Goal: Transaction & Acquisition: Obtain resource

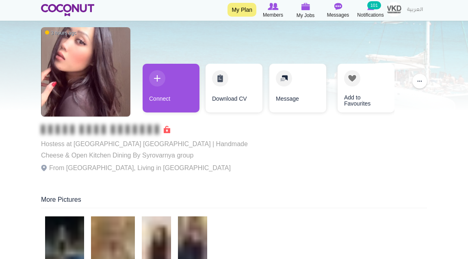
scroll to position [1, 0]
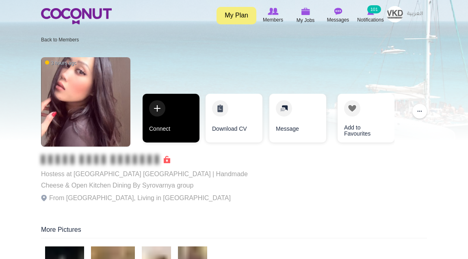
click at [169, 114] on link "Connect" at bounding box center [171, 118] width 57 height 49
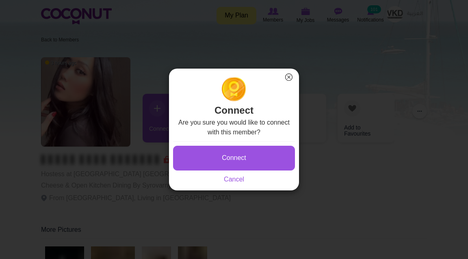
click at [237, 154] on button "Connect" at bounding box center [234, 158] width 122 height 25
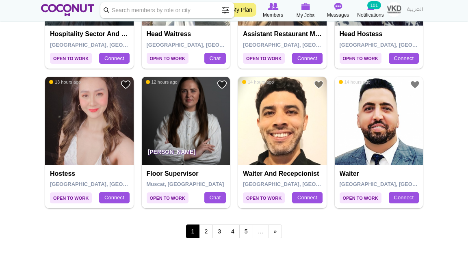
scroll to position [1398, 0]
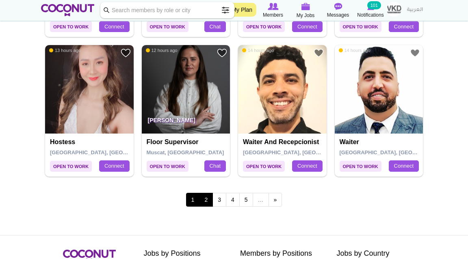
click at [210, 201] on link "2" at bounding box center [206, 200] width 14 height 14
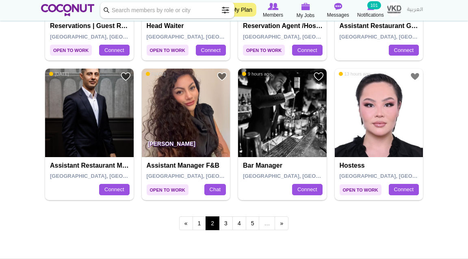
scroll to position [1376, 0]
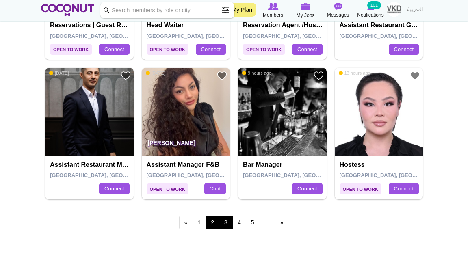
click at [224, 225] on link "3" at bounding box center [226, 223] width 14 height 14
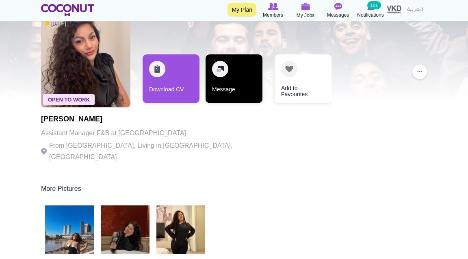
scroll to position [43, 0]
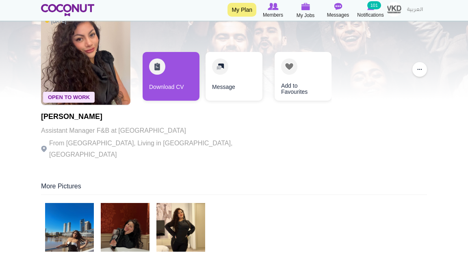
click at [75, 211] on img at bounding box center [69, 227] width 49 height 49
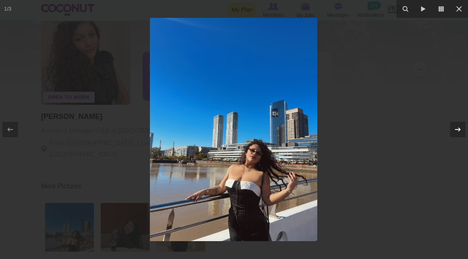
click at [462, 131] on icon at bounding box center [458, 130] width 10 height 10
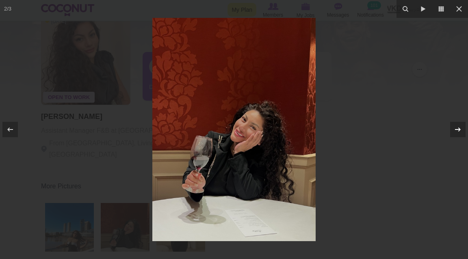
click at [462, 132] on icon at bounding box center [458, 130] width 10 height 10
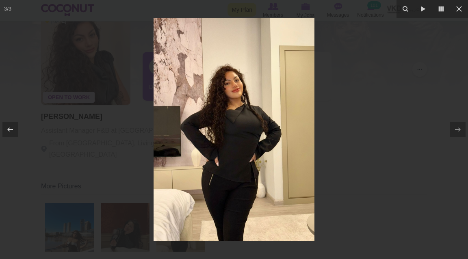
click at [434, 143] on div at bounding box center [234, 129] width 468 height 259
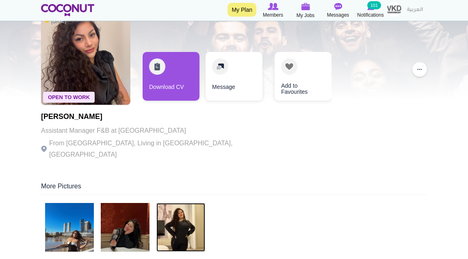
scroll to position [43, 0]
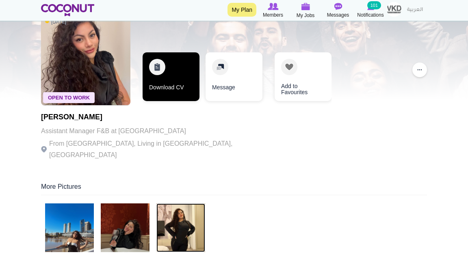
click at [177, 94] on link "Download CV" at bounding box center [171, 76] width 57 height 49
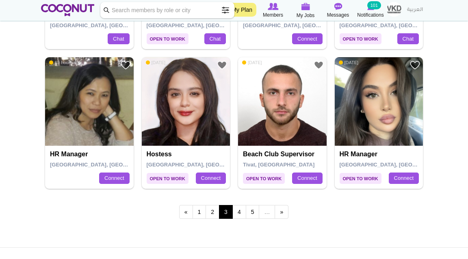
scroll to position [1387, 0]
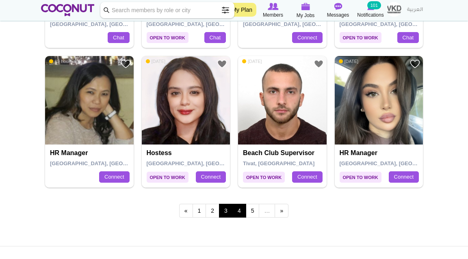
click at [241, 210] on link "4" at bounding box center [239, 211] width 14 height 14
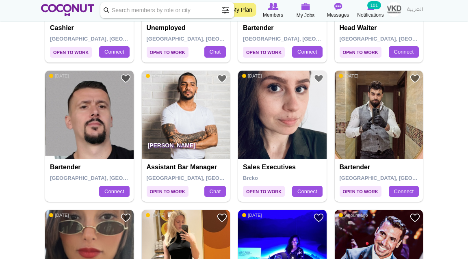
scroll to position [1237, 0]
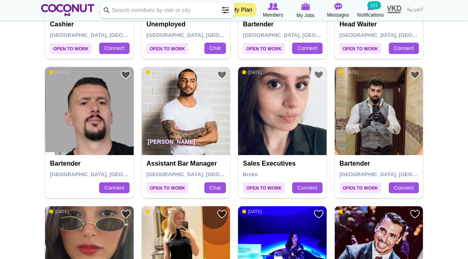
click at [337, 0] on div "Toggle navigation My Plan Members My Jobs Post a Job Messages Notifications 101…" at bounding box center [234, 10] width 468 height 21
click at [219, 190] on link "Chat" at bounding box center [215, 187] width 22 height 11
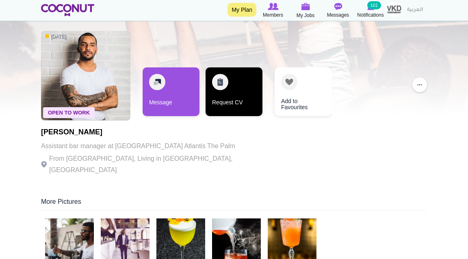
scroll to position [22, 0]
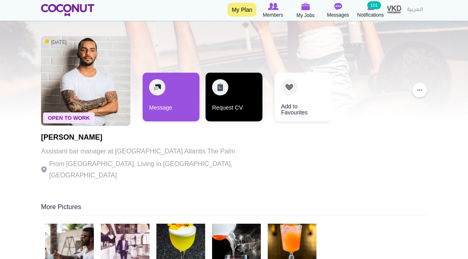
click at [246, 98] on link "Request CV" at bounding box center [234, 97] width 57 height 49
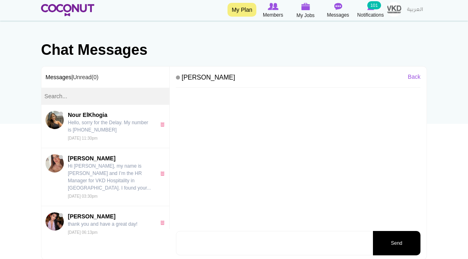
scroll to position [44, 0]
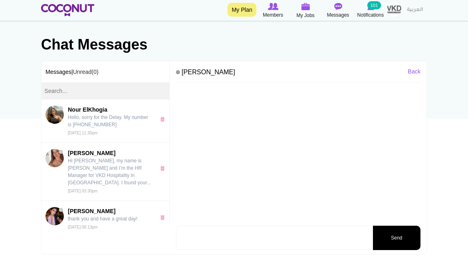
click at [208, 238] on textarea at bounding box center [274, 238] width 196 height 24
paste textarea "Hi [PERSON_NAME], my name is [PERSON_NAME] and I’m the HR Manager for VKD Hospi…"
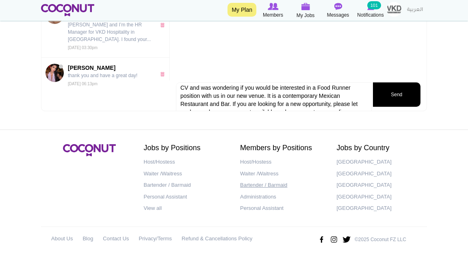
scroll to position [5, 0]
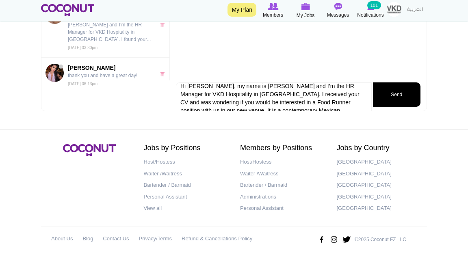
click at [202, 87] on textarea "Hi Supun, my name is Leonie and I’m the HR Manager for VKD Hospitality in Dubai…" at bounding box center [274, 102] width 196 height 41
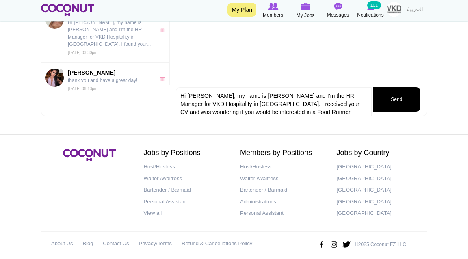
scroll to position [7, 0]
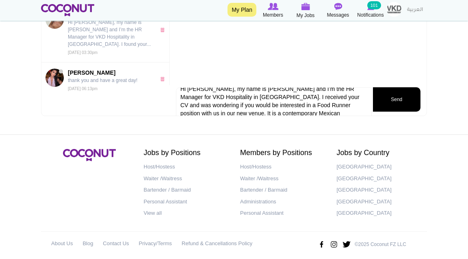
drag, startPoint x: 204, startPoint y: 96, endPoint x: 320, endPoint y: 98, distance: 115.8
click at [320, 98] on textarea "Hi Sundar, my name is Leonie and I’m the HR Manager for VKD Hospitality in Duba…" at bounding box center [274, 107] width 196 height 41
click at [222, 95] on textarea "Hi Sundar, my name is Leonie and I’m the HR Manager for VKD Hospitality in Duba…" at bounding box center [274, 107] width 196 height 41
drag, startPoint x: 277, startPoint y: 96, endPoint x: 331, endPoint y: 96, distance: 53.2
click at [331, 96] on textarea "Hi Sundar, my name is Leonie and I’m the HR Manager for VKD Hospitality in Duba…" at bounding box center [274, 107] width 196 height 41
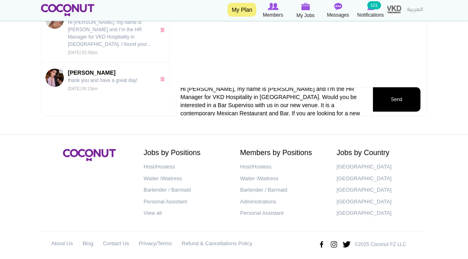
type textarea "Hi Sundar, my name is Leonie and I’m the HR Manager for VKD Hospitality in Duba…"
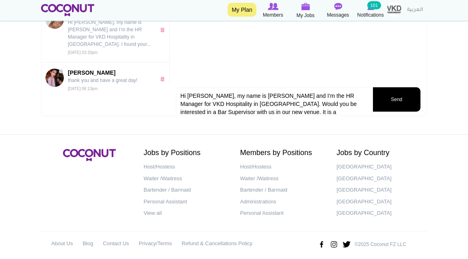
scroll to position [0, 0]
drag, startPoint x: 314, startPoint y: 104, endPoint x: 277, endPoint y: 104, distance: 37.4
click at [277, 104] on textarea "Hi Sundar, my name is Leonie and I’m the HR Manager for VKD Hospitality in Duba…" at bounding box center [274, 107] width 196 height 41
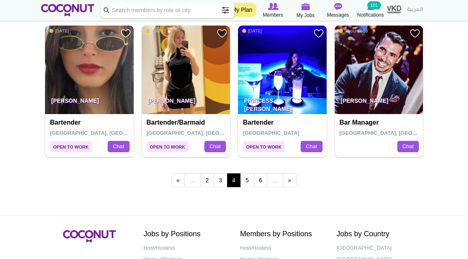
scroll to position [1418, 0]
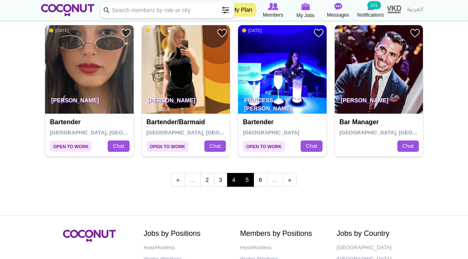
click at [246, 178] on link "5" at bounding box center [247, 180] width 14 height 14
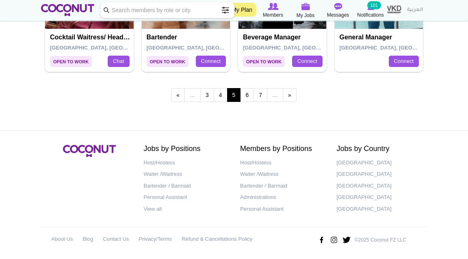
scroll to position [1503, 0]
click at [249, 100] on div "« first ‹ previous … 3 4 5 6 7 … next › last »" at bounding box center [234, 96] width 386 height 32
click at [248, 96] on link "6" at bounding box center [247, 95] width 14 height 14
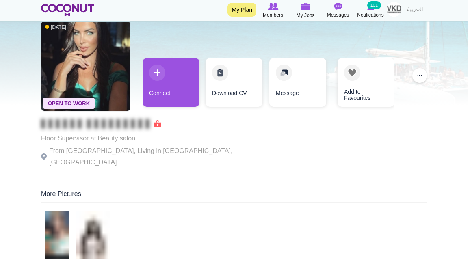
scroll to position [37, 0]
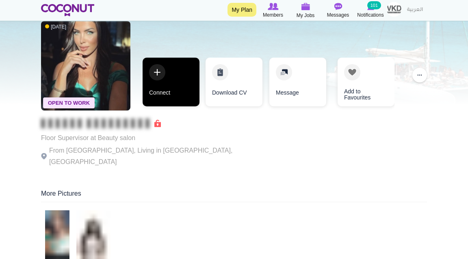
click at [173, 78] on link "Connect" at bounding box center [171, 82] width 57 height 49
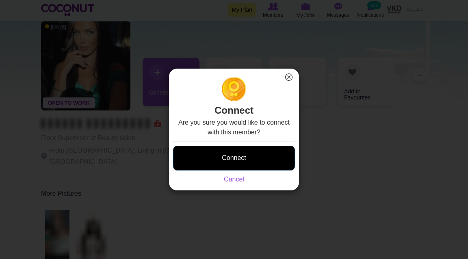
click at [236, 157] on button "Connect" at bounding box center [234, 158] width 122 height 25
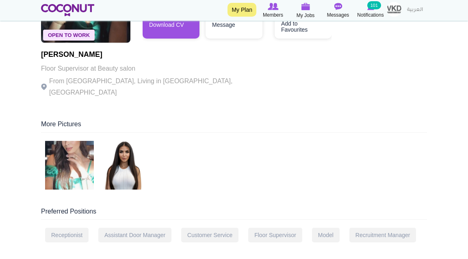
scroll to position [121, 0]
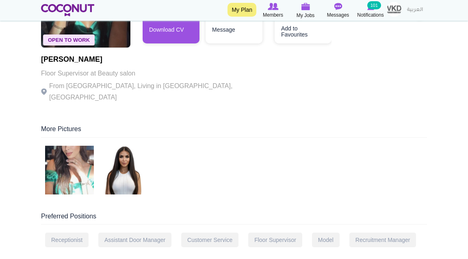
click at [67, 177] on img at bounding box center [69, 170] width 49 height 49
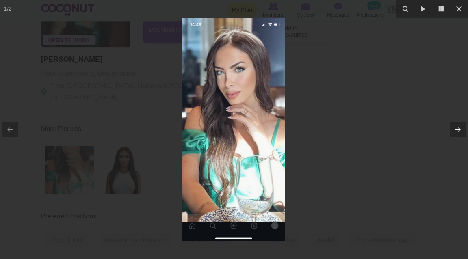
click at [453, 132] on icon at bounding box center [458, 130] width 10 height 10
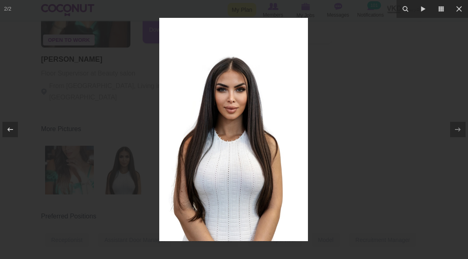
click at [387, 141] on div at bounding box center [234, 129] width 468 height 259
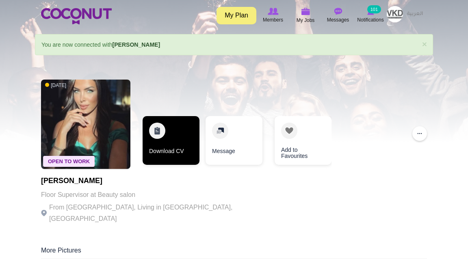
click at [158, 150] on link "Download CV" at bounding box center [171, 140] width 57 height 49
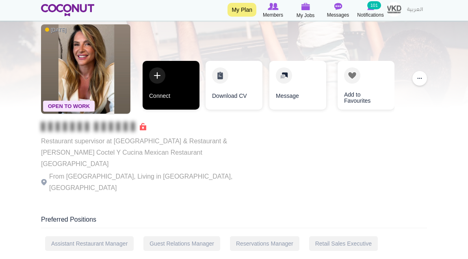
scroll to position [33, 0]
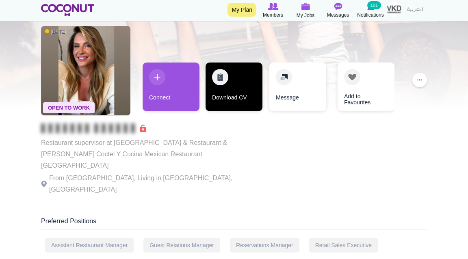
click at [219, 83] on link "Download CV" at bounding box center [234, 87] width 57 height 49
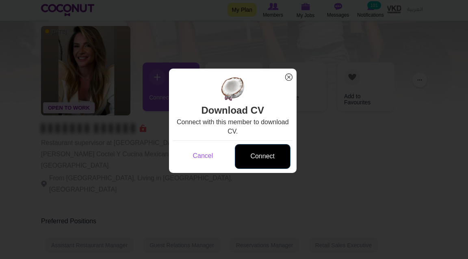
click at [265, 151] on link "Connect" at bounding box center [263, 156] width 56 height 25
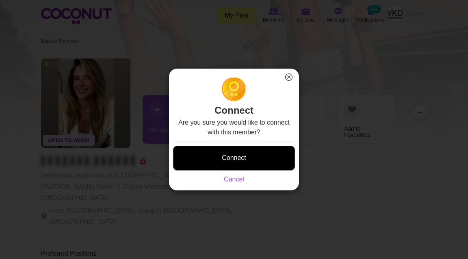
click at [249, 153] on button "Connect" at bounding box center [234, 158] width 122 height 25
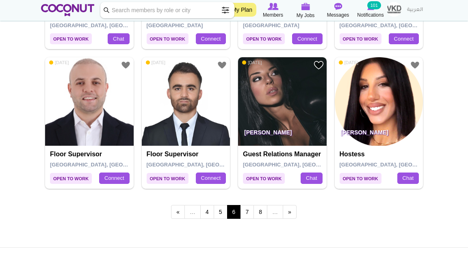
scroll to position [1388, 0]
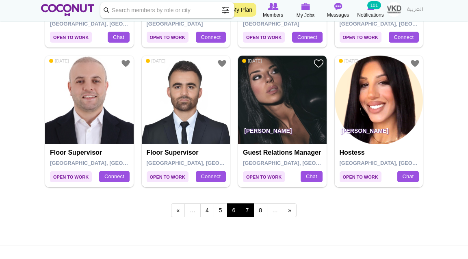
click at [249, 208] on link "7" at bounding box center [247, 211] width 14 height 14
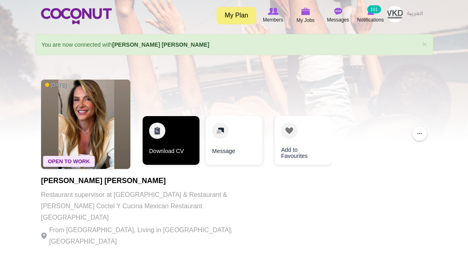
click at [187, 142] on link "Download CV" at bounding box center [171, 140] width 57 height 49
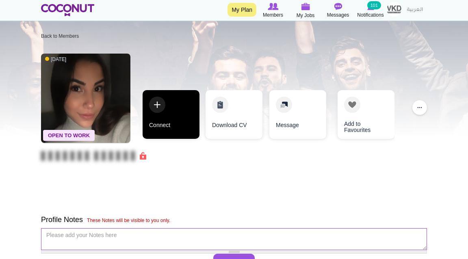
scroll to position [5, 0]
click at [169, 102] on link "Connect" at bounding box center [171, 114] width 57 height 49
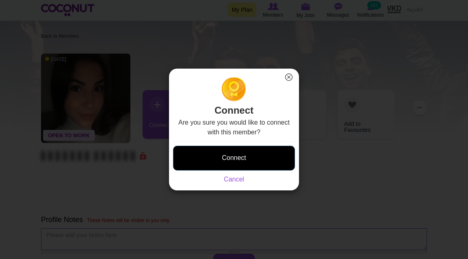
click at [217, 151] on button "Connect" at bounding box center [234, 158] width 122 height 25
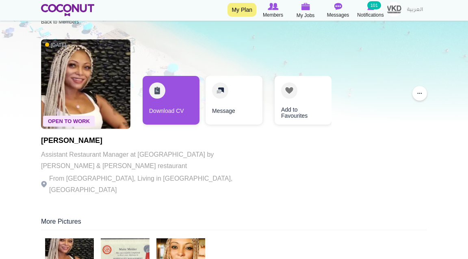
scroll to position [15, 0]
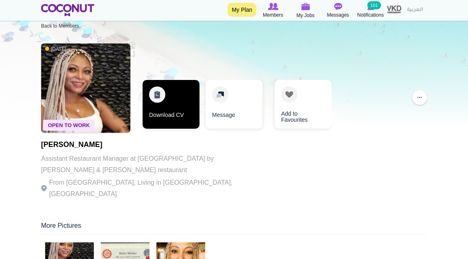
click at [170, 102] on link "Download CV" at bounding box center [171, 104] width 57 height 49
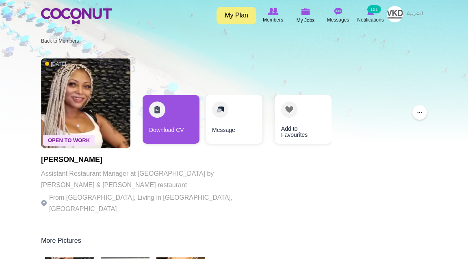
scroll to position [0, 0]
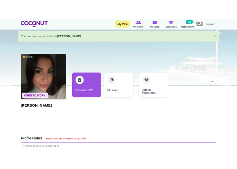
scroll to position [10, 0]
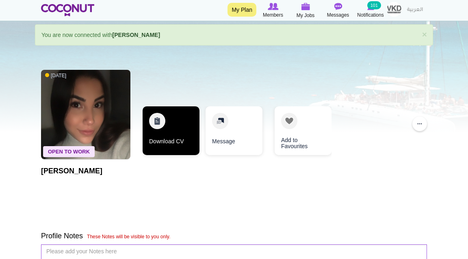
click at [165, 137] on link "Download CV" at bounding box center [171, 130] width 57 height 49
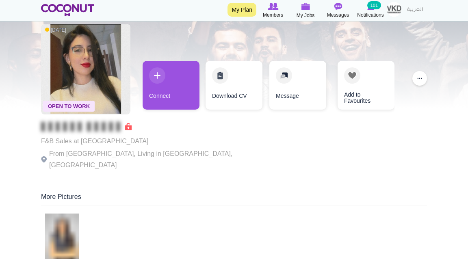
scroll to position [36, 0]
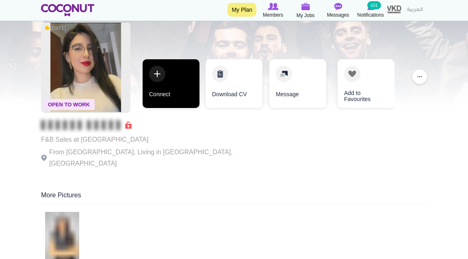
click at [156, 93] on link "Connect" at bounding box center [171, 83] width 57 height 49
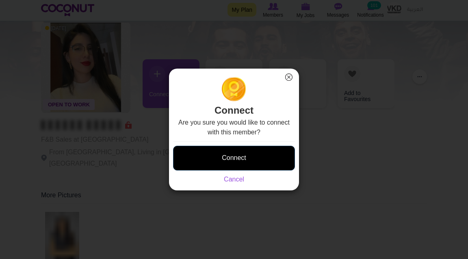
click at [218, 158] on button "Connect" at bounding box center [234, 158] width 122 height 25
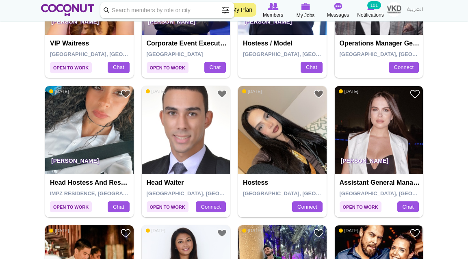
scroll to position [800, 0]
click at [274, 149] on img at bounding box center [282, 130] width 89 height 89
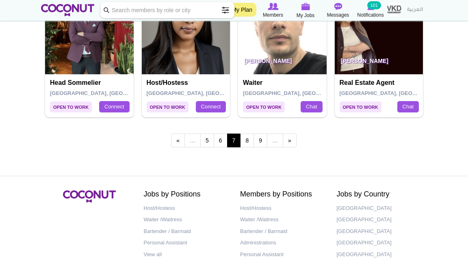
scroll to position [1455, 0]
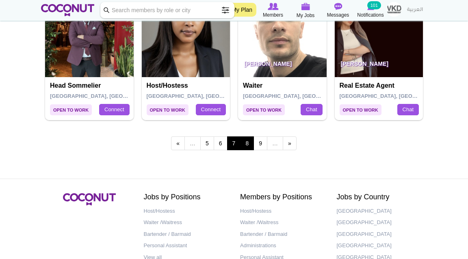
click at [245, 142] on link "8" at bounding box center [247, 144] width 14 height 14
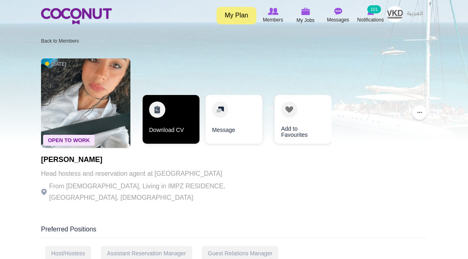
click at [172, 134] on link "Download CV" at bounding box center [171, 119] width 57 height 49
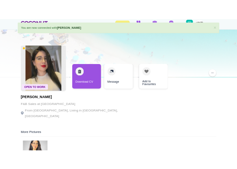
scroll to position [26, 0]
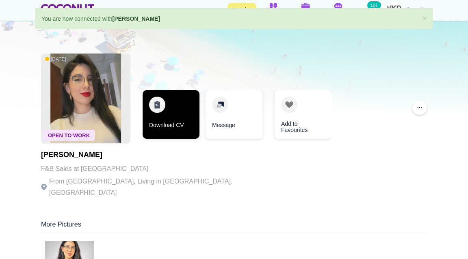
click at [166, 121] on link "Download CV" at bounding box center [171, 114] width 57 height 49
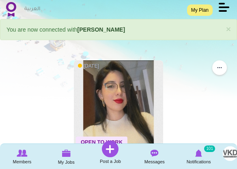
scroll to position [0, 0]
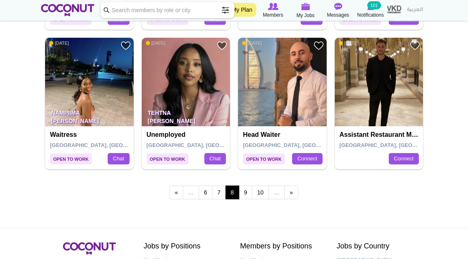
scroll to position [1406, 0]
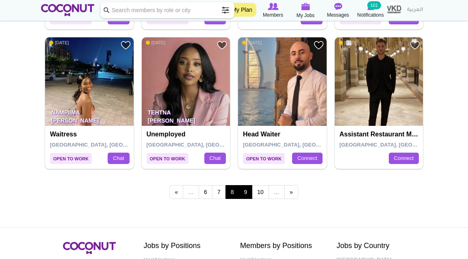
click at [247, 194] on link "9" at bounding box center [246, 192] width 14 height 14
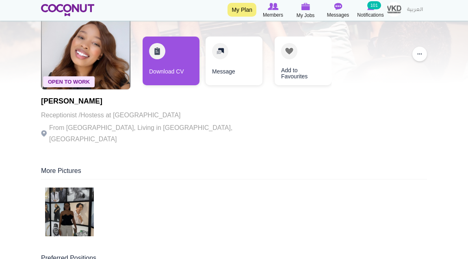
scroll to position [63, 0]
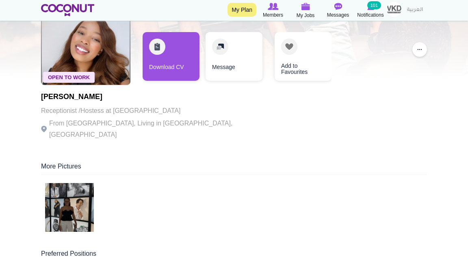
click at [65, 218] on img at bounding box center [69, 207] width 49 height 49
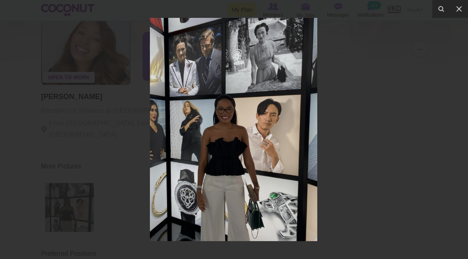
click at [342, 156] on div at bounding box center [234, 129] width 468 height 259
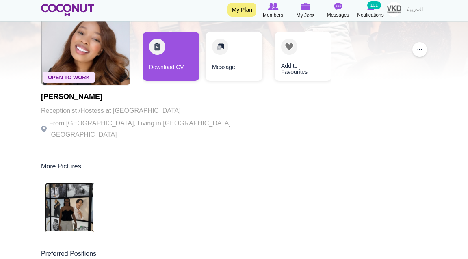
scroll to position [63, 0]
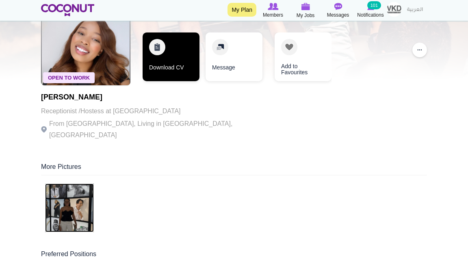
click at [171, 60] on link "Download CV" at bounding box center [171, 57] width 57 height 49
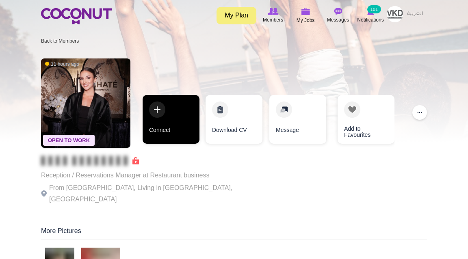
click at [181, 118] on link "Connect" at bounding box center [171, 119] width 57 height 49
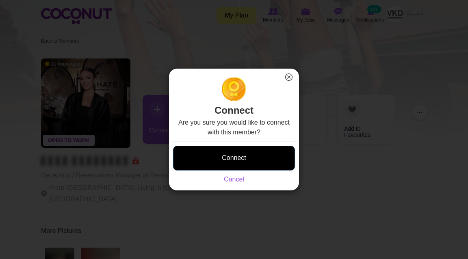
click at [250, 154] on button "Connect" at bounding box center [234, 158] width 122 height 25
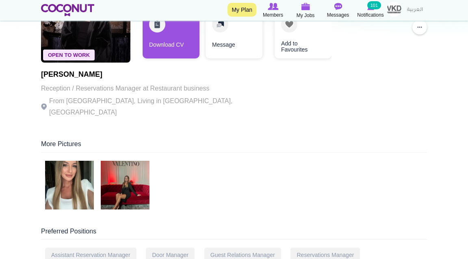
scroll to position [111, 0]
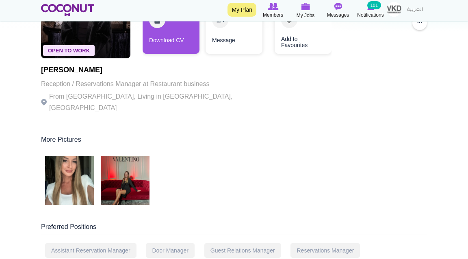
click at [80, 173] on img at bounding box center [69, 180] width 49 height 49
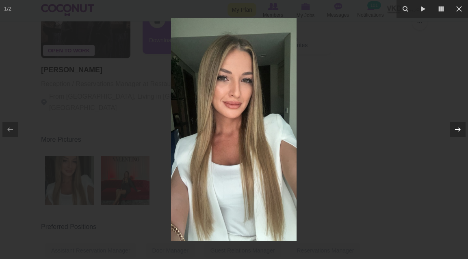
click at [457, 132] on icon at bounding box center [458, 130] width 10 height 10
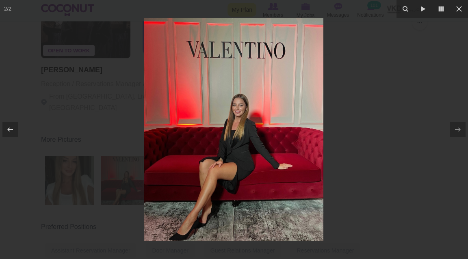
click at [416, 140] on div at bounding box center [234, 129] width 468 height 259
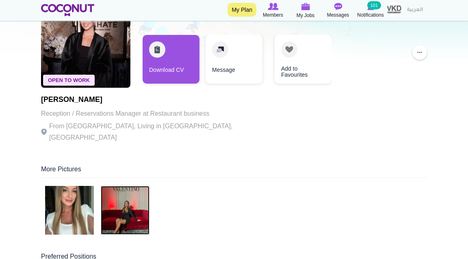
scroll to position [80, 0]
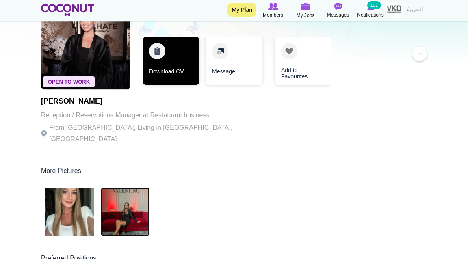
click at [174, 77] on link "Download CV" at bounding box center [171, 61] width 57 height 49
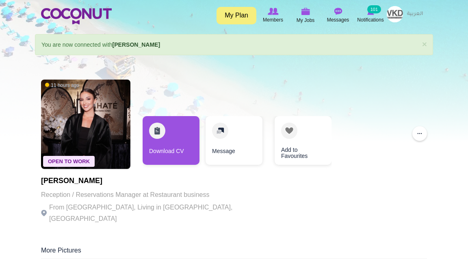
scroll to position [0, 0]
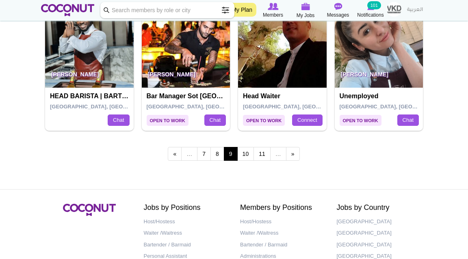
scroll to position [1450, 0]
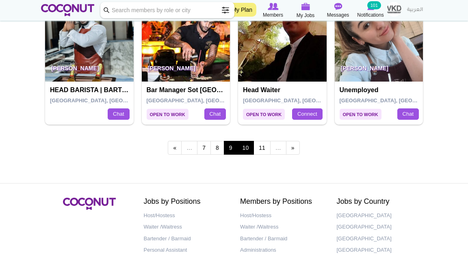
click at [243, 150] on link "10" at bounding box center [245, 148] width 17 height 14
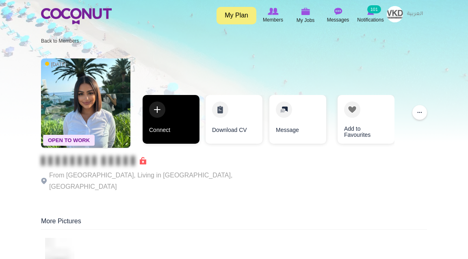
click at [187, 109] on link "Connect" at bounding box center [171, 119] width 57 height 49
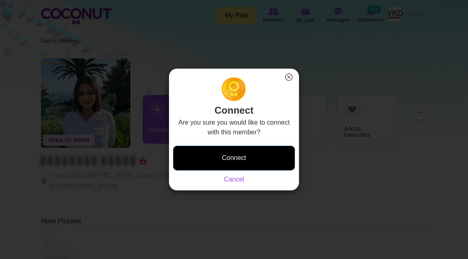
click at [224, 161] on button "Connect" at bounding box center [234, 158] width 122 height 25
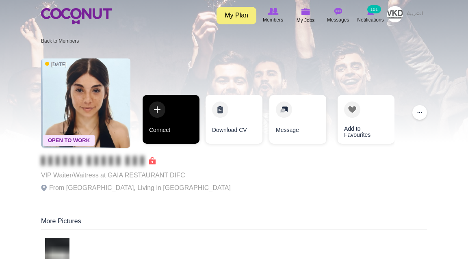
click at [169, 120] on link "Connect" at bounding box center [171, 119] width 57 height 49
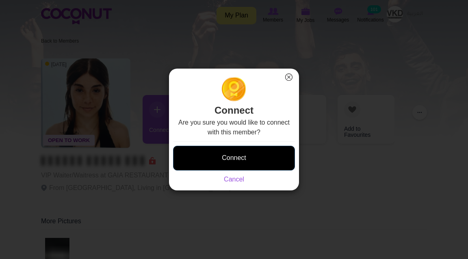
click at [222, 157] on button "Connect" at bounding box center [234, 158] width 122 height 25
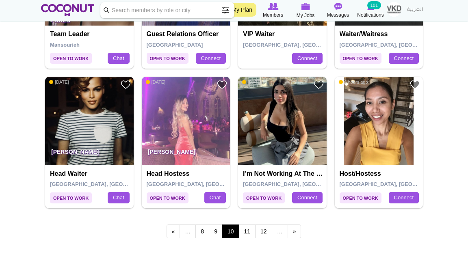
scroll to position [1368, 0]
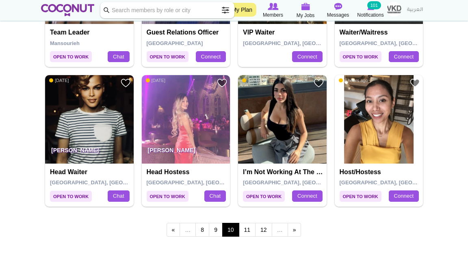
click at [63, 11] on img at bounding box center [67, 10] width 53 height 12
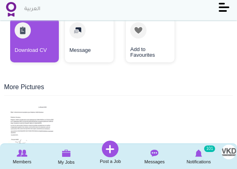
scroll to position [182, 0]
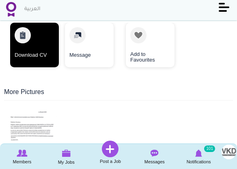
click at [31, 51] on link "Download CV" at bounding box center [34, 45] width 49 height 45
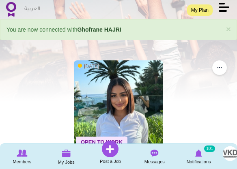
scroll to position [0, 0]
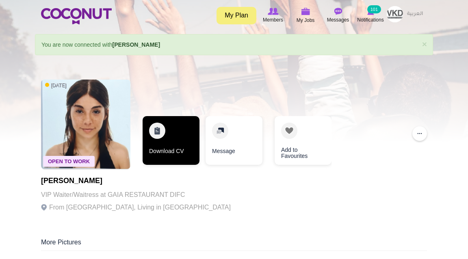
click at [181, 148] on link "Download CV" at bounding box center [171, 140] width 57 height 49
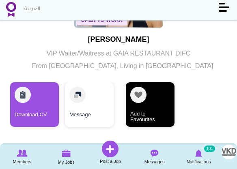
scroll to position [123, 0]
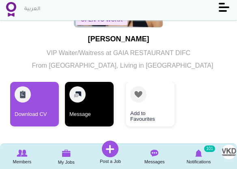
click at [89, 111] on link "Message" at bounding box center [89, 104] width 49 height 45
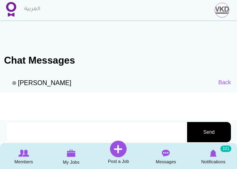
scroll to position [48, 0]
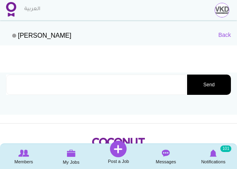
click at [76, 80] on textarea at bounding box center [96, 85] width 180 height 20
paste textarea "Hi [PERSON_NAME], my name is [PERSON_NAME] and I’m the HR Manager for VKD Hospi…"
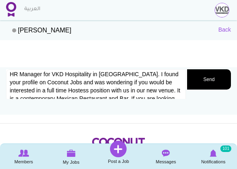
scroll to position [4, 0]
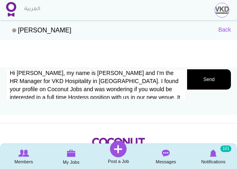
click at [28, 74] on textarea "Hi [PERSON_NAME], my name is [PERSON_NAME] and I’m the HR Manager for VKD Hospi…" at bounding box center [96, 89] width 180 height 41
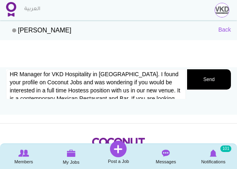
scroll to position [15, 0]
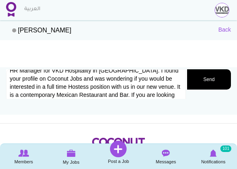
drag, startPoint x: 115, startPoint y: 78, endPoint x: 156, endPoint y: 80, distance: 41.5
click at [156, 80] on textarea "Hi [PERSON_NAME], my name is [PERSON_NAME] and I’m the HR Manager for VKD Hospi…" at bounding box center [96, 89] width 180 height 41
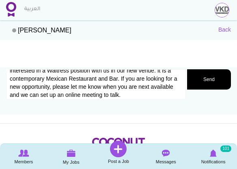
scroll to position [31, 0]
type textarea "Hi [PERSON_NAME], my name is [PERSON_NAME] and I’m the HR Manager for VKD Hospi…"
click at [200, 82] on button "Send" at bounding box center [209, 79] width 44 height 20
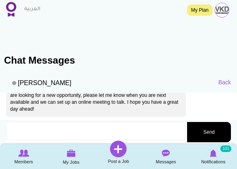
scroll to position [0, 0]
